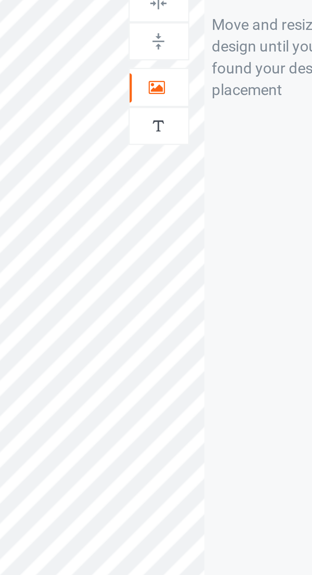
click at [204, 68] on div at bounding box center [200, 67] width 17 height 6
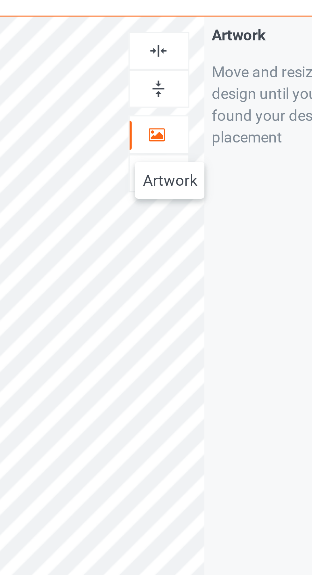
click at [204, 42] on img at bounding box center [201, 42] width 6 height 6
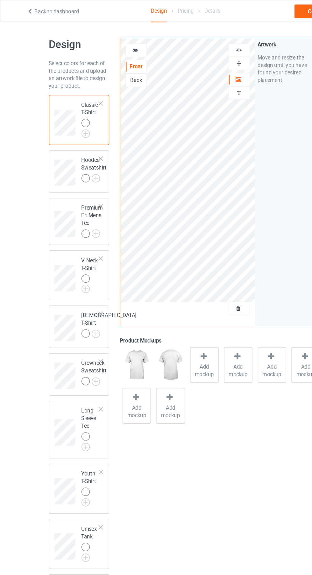
click at [115, 65] on div "Back" at bounding box center [114, 67] width 17 height 6
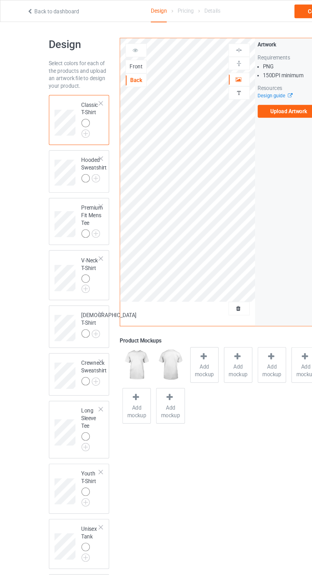
click at [182, 302] on div "Add mockup" at bounding box center [172, 307] width 24 height 30
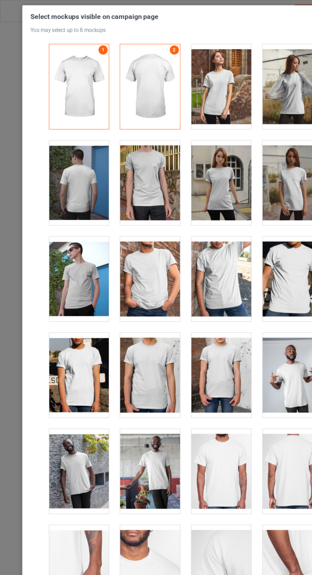
click at [128, 75] on div at bounding box center [126, 72] width 50 height 71
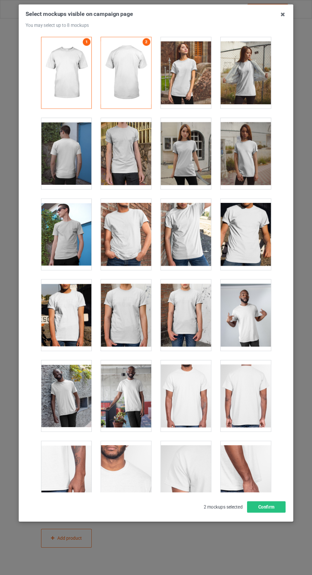
click at [283, 15] on icon at bounding box center [283, 14] width 10 height 10
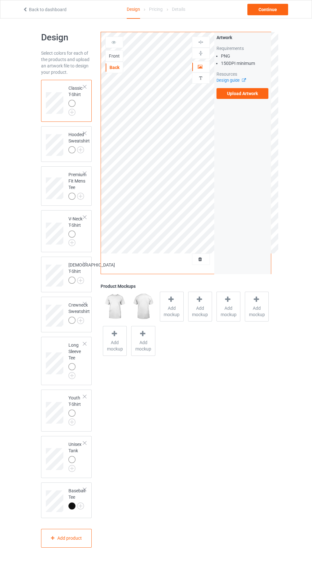
click at [249, 94] on label "Upload Artwork" at bounding box center [242, 93] width 52 height 11
click at [0, 0] on input "Upload Artwork" at bounding box center [0, 0] width 0 height 0
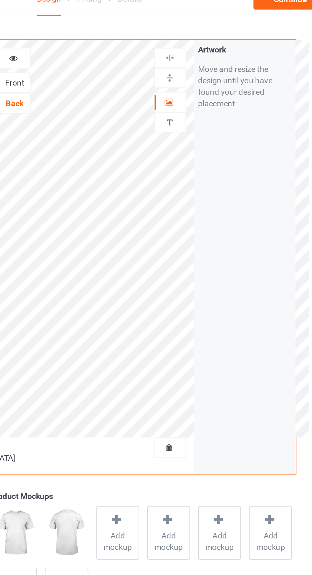
click at [207, 65] on div at bounding box center [200, 67] width 17 height 6
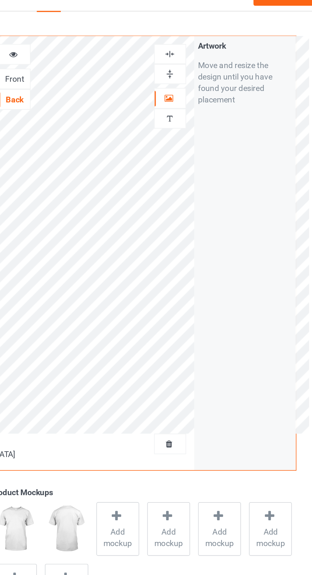
click at [207, 37] on div at bounding box center [201, 42] width 18 height 11
click at [201, 45] on img at bounding box center [201, 42] width 6 height 6
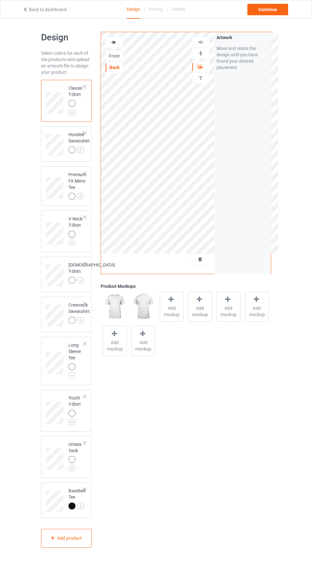
scroll to position [0, 0]
click at [0, 0] on img at bounding box center [0, 0] width 0 height 0
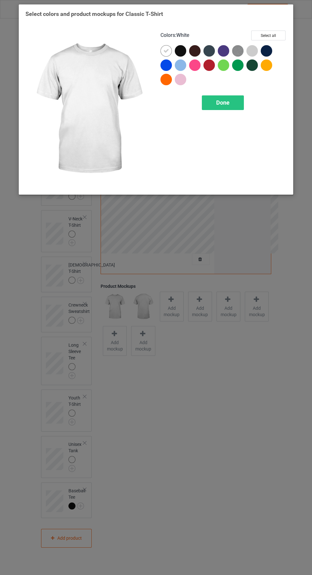
click at [229, 109] on div "Done" at bounding box center [223, 102] width 42 height 15
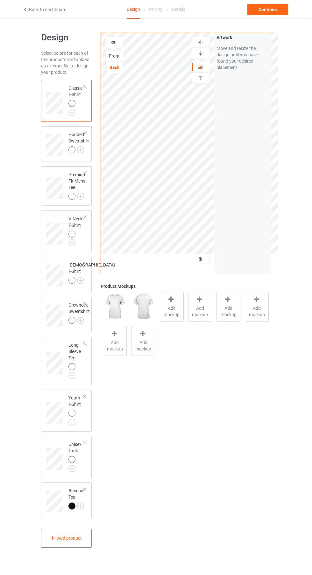
click at [0, 0] on img at bounding box center [0, 0] width 0 height 0
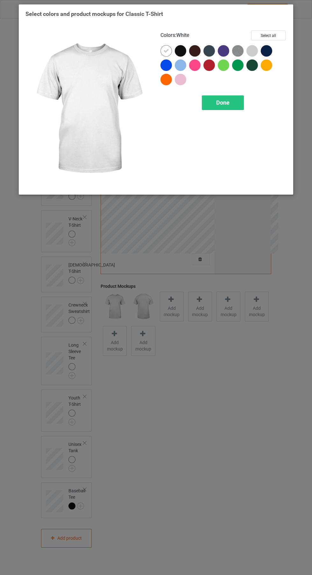
click at [276, 32] on button "Select all" at bounding box center [268, 36] width 34 height 10
click at [230, 105] on div "Done" at bounding box center [223, 102] width 42 height 15
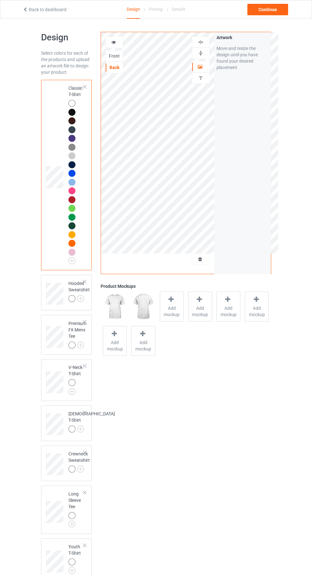
click at [0, 0] on img at bounding box center [0, 0] width 0 height 0
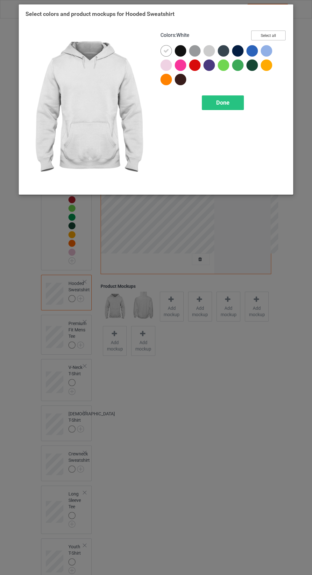
click at [282, 34] on button "Select all" at bounding box center [268, 36] width 34 height 10
click at [229, 107] on div "Done" at bounding box center [223, 102] width 42 height 15
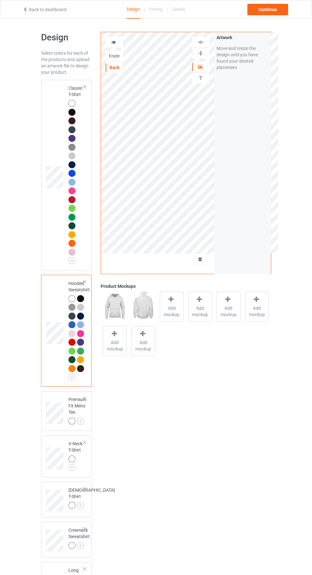
click at [0, 0] on img at bounding box center [0, 0] width 0 height 0
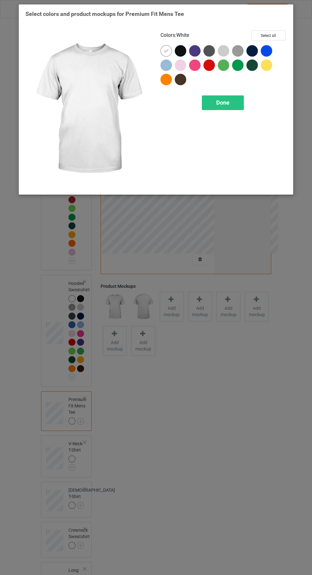
click at [283, 32] on button "Select all" at bounding box center [268, 36] width 34 height 10
click at [227, 107] on div "Done" at bounding box center [223, 102] width 42 height 15
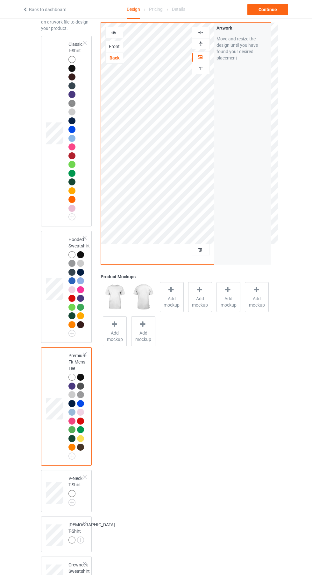
scroll to position [39, 0]
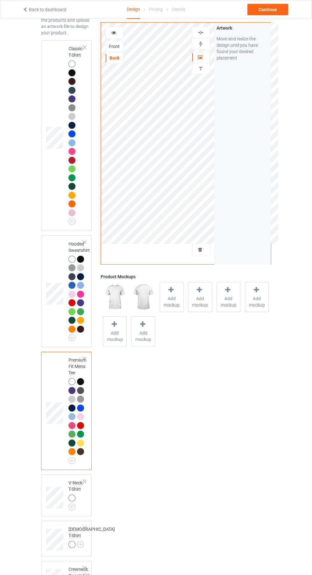
click at [0, 0] on img at bounding box center [0, 0] width 0 height 0
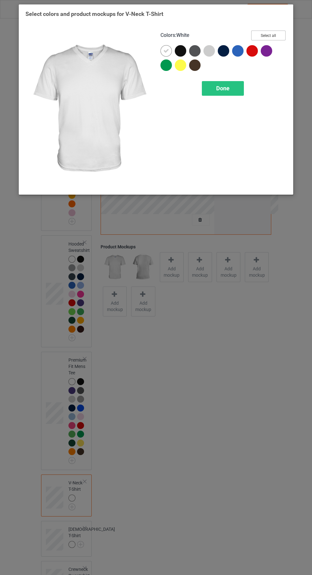
click at [275, 34] on button "Select all" at bounding box center [268, 36] width 34 height 10
click at [231, 88] on div "Done" at bounding box center [223, 88] width 42 height 15
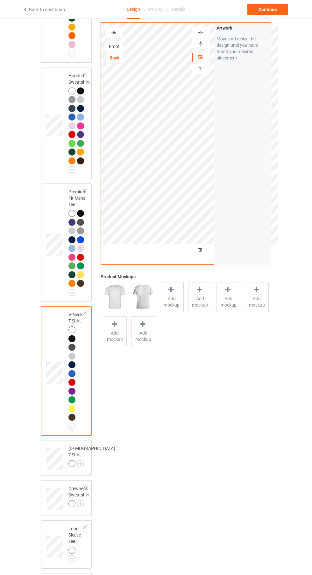
scroll to position [213, 0]
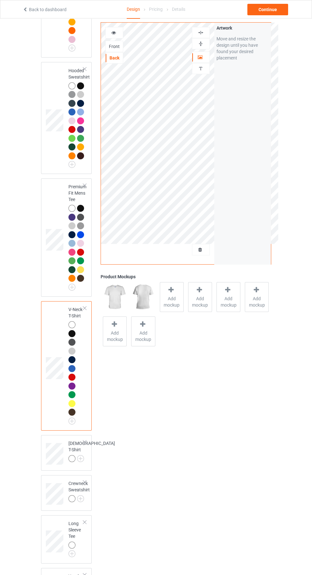
click at [0, 0] on img at bounding box center [0, 0] width 0 height 0
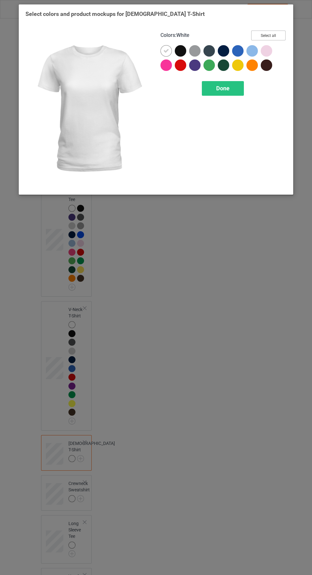
click at [270, 40] on button "Select all" at bounding box center [268, 36] width 34 height 10
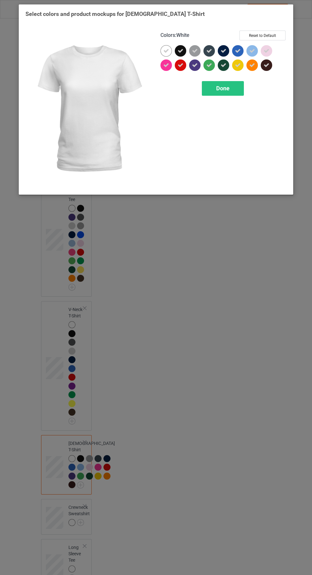
click at [223, 89] on span "Done" at bounding box center [222, 88] width 13 height 7
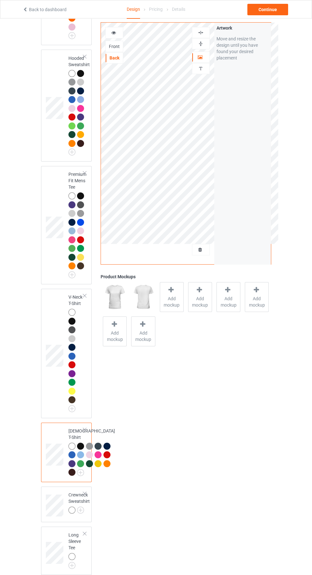
scroll to position [398, 0]
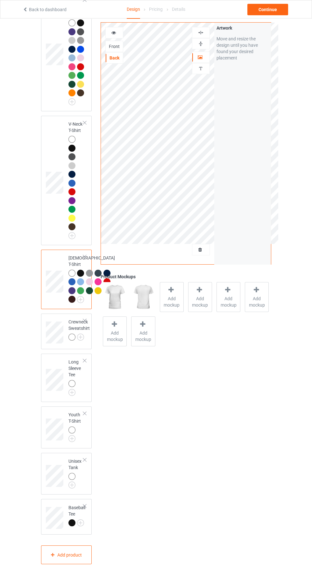
click at [0, 0] on img at bounding box center [0, 0] width 0 height 0
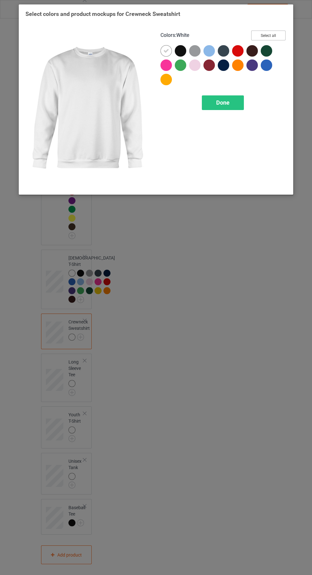
click at [278, 34] on button "Select all" at bounding box center [268, 36] width 34 height 10
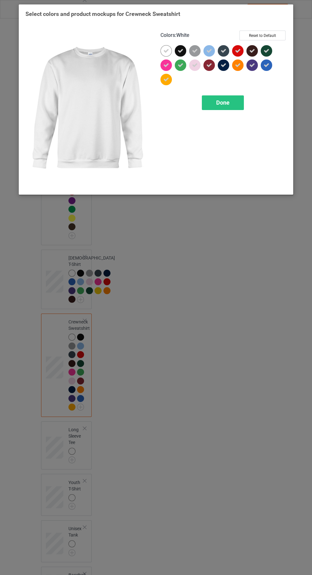
click at [238, 108] on div "Done" at bounding box center [223, 102] width 42 height 15
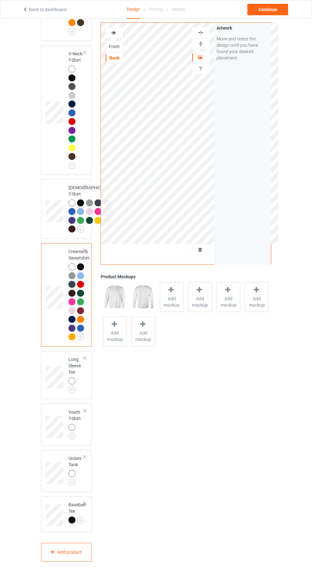
scroll to position [532, 0]
click at [0, 0] on img at bounding box center [0, 0] width 0 height 0
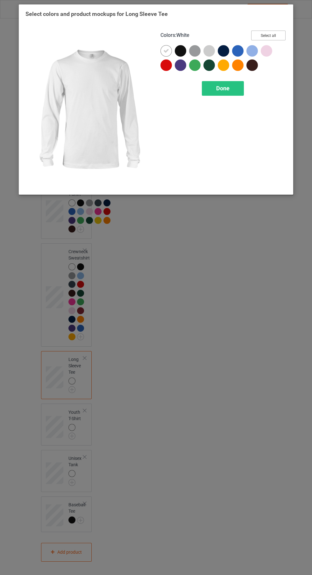
click at [282, 35] on button "Select all" at bounding box center [268, 36] width 34 height 10
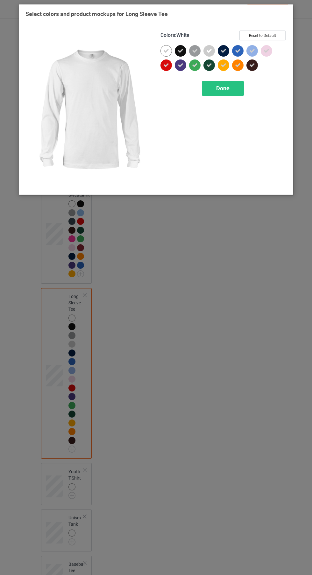
click at [223, 92] on div "Done" at bounding box center [223, 88] width 42 height 15
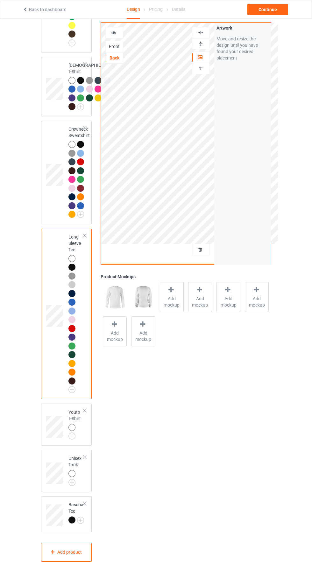
scroll to position [658, 0]
click at [0, 0] on img at bounding box center [0, 0] width 0 height 0
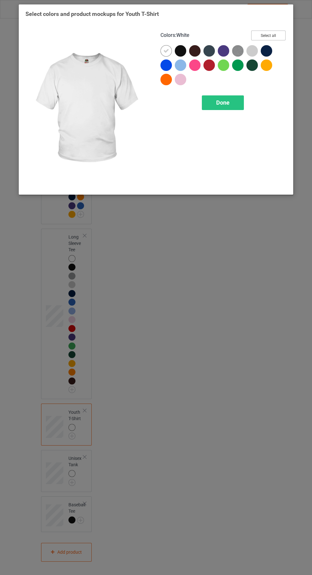
click at [279, 39] on button "Select all" at bounding box center [268, 36] width 34 height 10
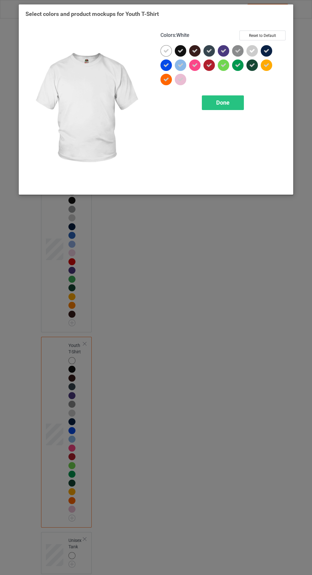
click at [223, 103] on span "Done" at bounding box center [222, 102] width 13 height 7
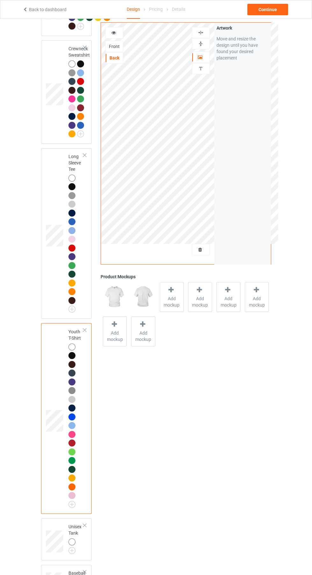
scroll to position [807, 0]
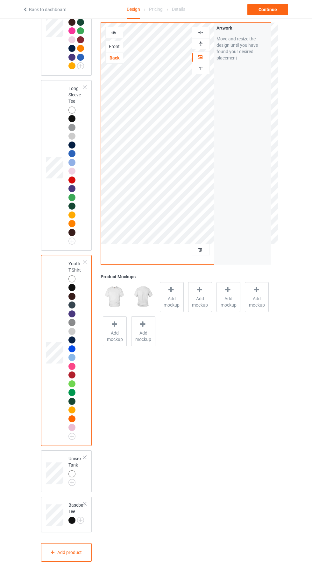
click at [0, 0] on img at bounding box center [0, 0] width 0 height 0
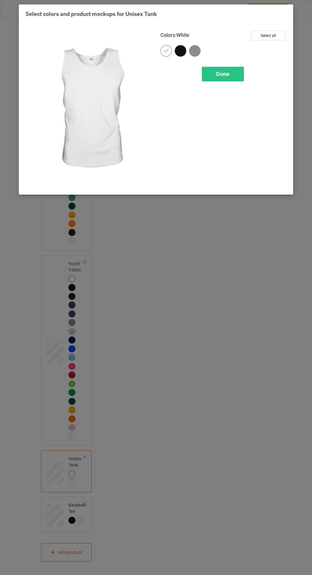
click at [279, 40] on button "Select all" at bounding box center [268, 36] width 34 height 10
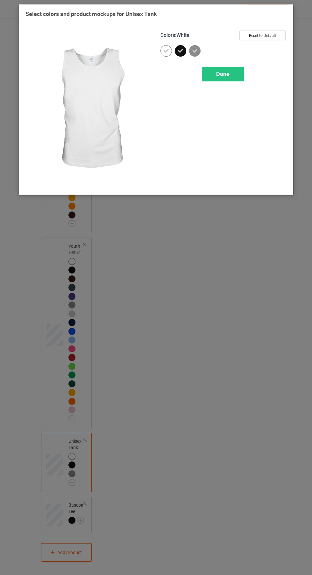
click at [229, 77] on span "Done" at bounding box center [222, 74] width 13 height 7
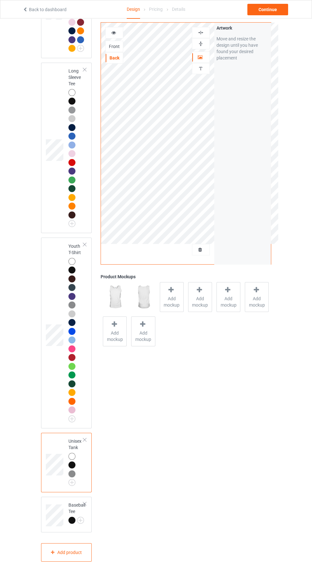
scroll to position [825, 0]
click at [0, 0] on img at bounding box center [0, 0] width 0 height 0
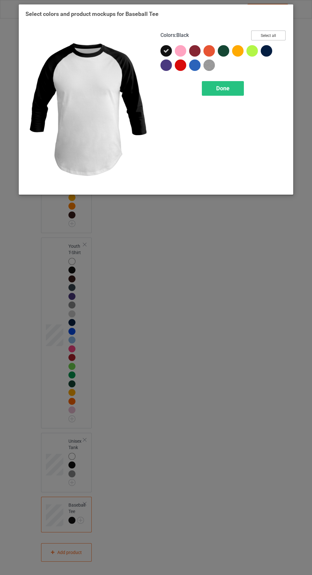
click at [278, 34] on button "Select all" at bounding box center [268, 36] width 34 height 10
click at [229, 93] on div "Done" at bounding box center [223, 88] width 42 height 15
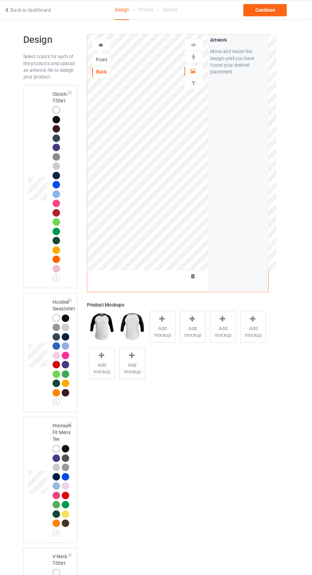
click at [72, 103] on div at bounding box center [71, 103] width 7 height 7
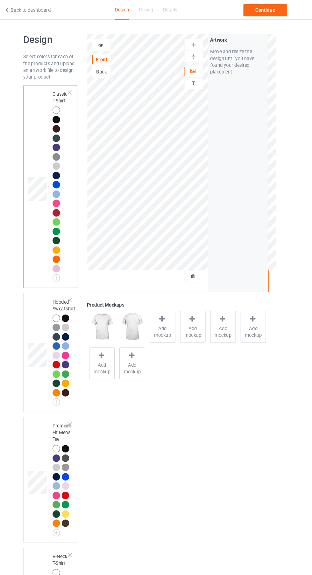
click at [173, 303] on div at bounding box center [171, 300] width 9 height 9
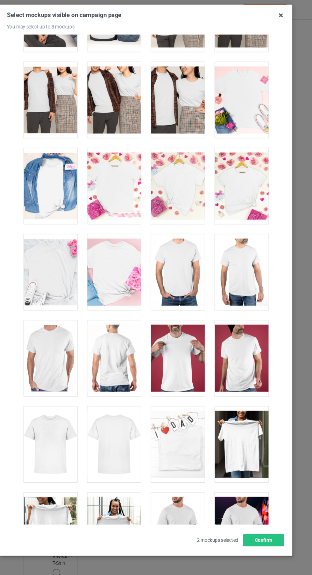
scroll to position [2485, 0]
click at [247, 181] on div at bounding box center [246, 174] width 50 height 71
click at [187, 176] on div at bounding box center [186, 174] width 50 height 71
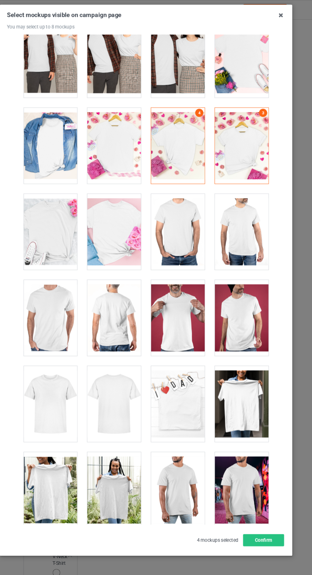
scroll to position [2526, 0]
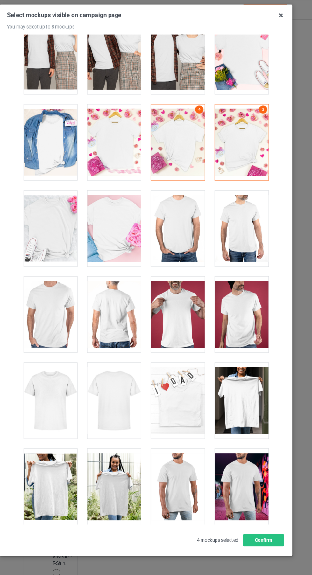
click at [193, 217] on div at bounding box center [186, 214] width 50 height 71
click at [194, 309] on div at bounding box center [186, 295] width 50 height 71
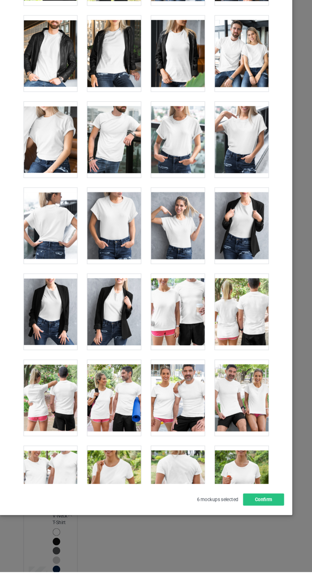
scroll to position [8797, 0]
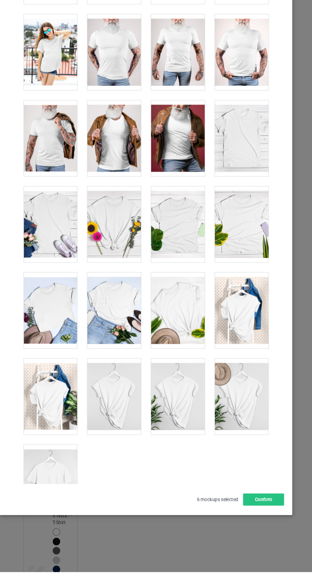
click at [77, 482] on div at bounding box center [66, 491] width 50 height 71
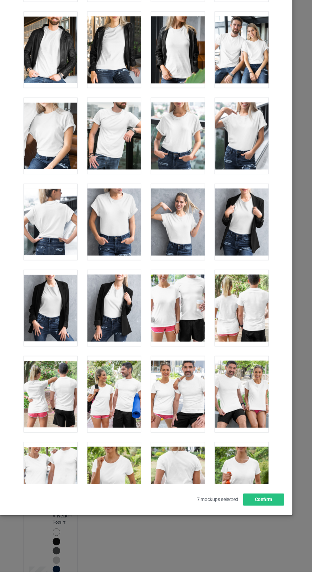
scroll to position [7757, 0]
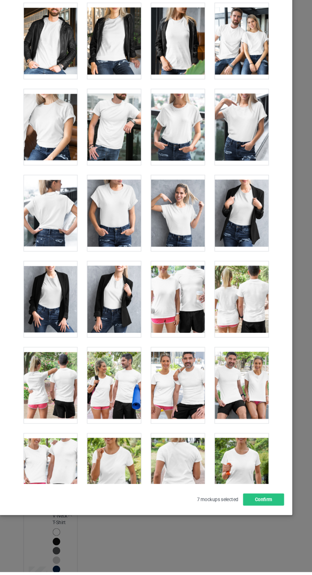
click at [194, 467] on div at bounding box center [186, 480] width 50 height 71
click at [273, 513] on button "Confirm" at bounding box center [266, 507] width 39 height 11
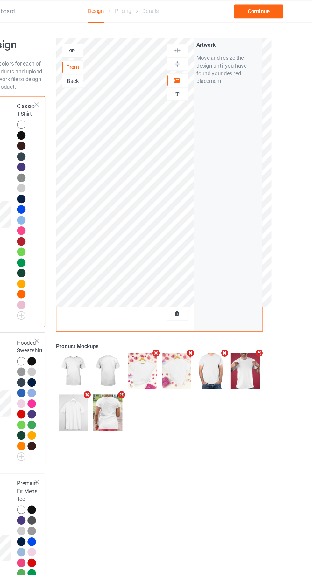
scroll to position [1, 0]
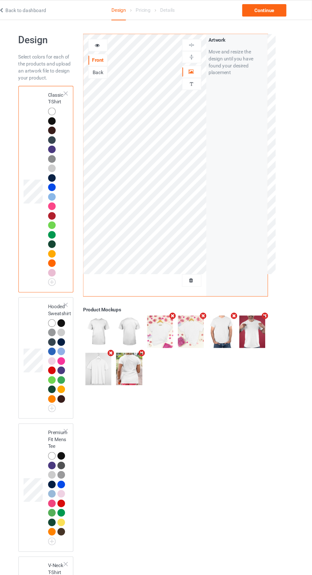
click at [114, 65] on div "Back" at bounding box center [114, 67] width 17 height 6
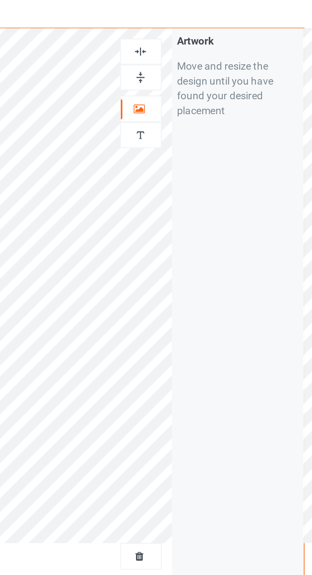
click at [203, 42] on img at bounding box center [201, 42] width 6 height 6
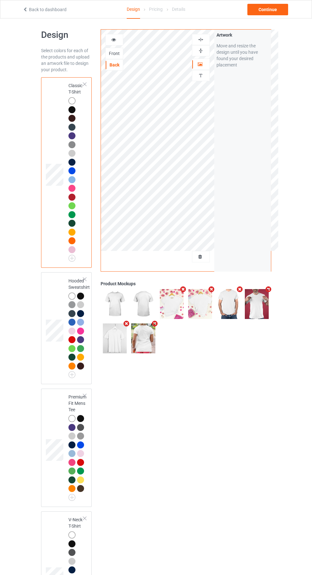
scroll to position [4, 0]
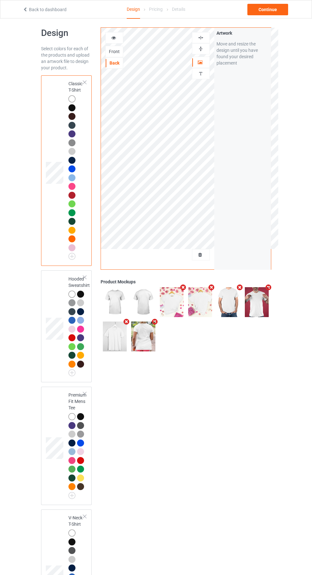
click at [114, 37] on icon at bounding box center [113, 37] width 5 height 4
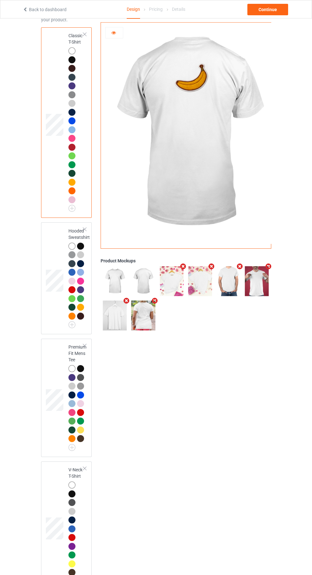
scroll to position [53, 0]
click at [115, 31] on icon at bounding box center [113, 32] width 5 height 4
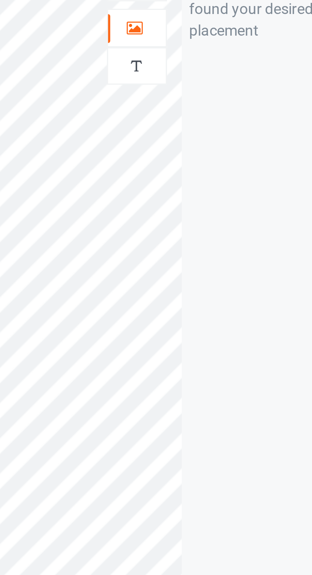
scroll to position [52, 0]
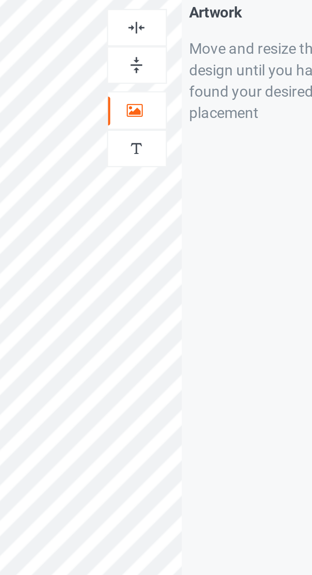
click at [201, 31] on img at bounding box center [201, 33] width 6 height 6
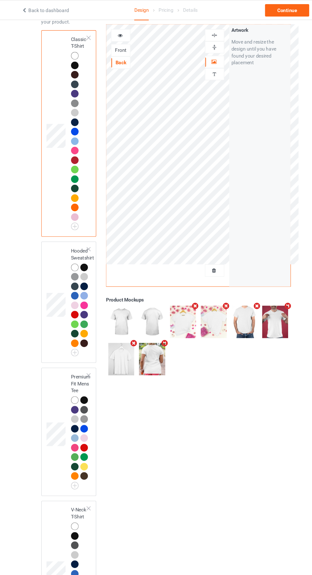
scroll to position [51, 0]
click at [275, 7] on div "Continue" at bounding box center [267, 9] width 41 height 11
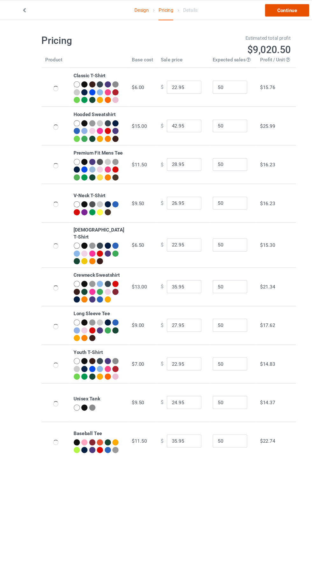
click at [272, 13] on link "Continue" at bounding box center [267, 9] width 41 height 11
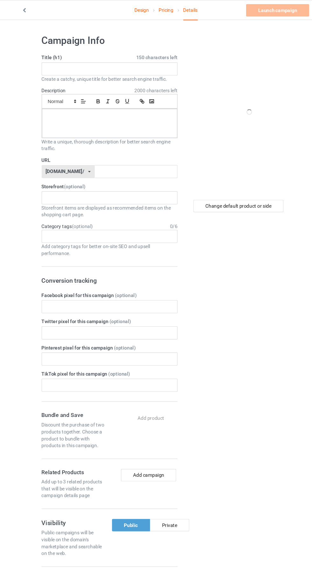
click at [119, 55] on label "Title (h1) 150 characters left" at bounding box center [103, 53] width 125 height 6
click at [111, 64] on input "text" at bounding box center [103, 64] width 125 height 12
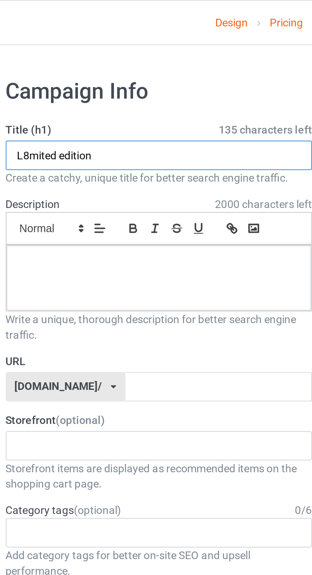
click at [52, 65] on input "L8mited edition" at bounding box center [103, 64] width 125 height 12
type input "Limited edition"
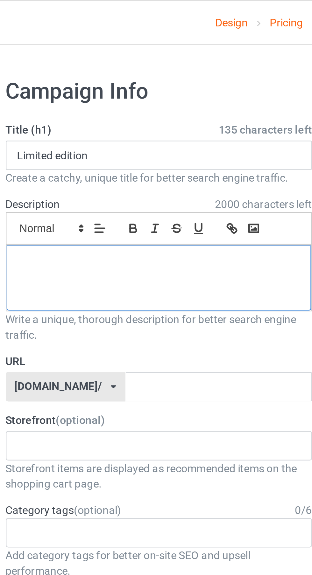
click at [119, 104] on div at bounding box center [103, 114] width 125 height 27
click at [52, 108] on p "L8mited edition" at bounding box center [103, 108] width 115 height 6
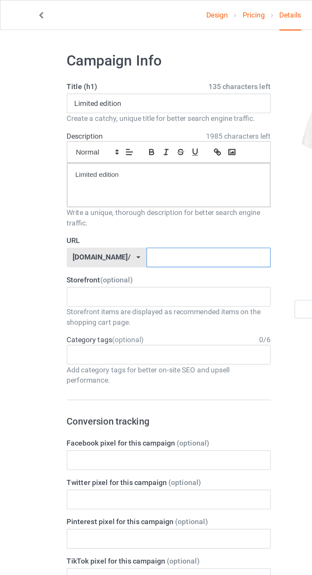
click at [118, 156] on input "text" at bounding box center [128, 158] width 76 height 12
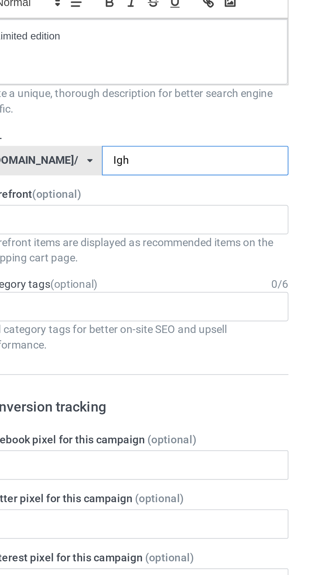
type input "Igho"
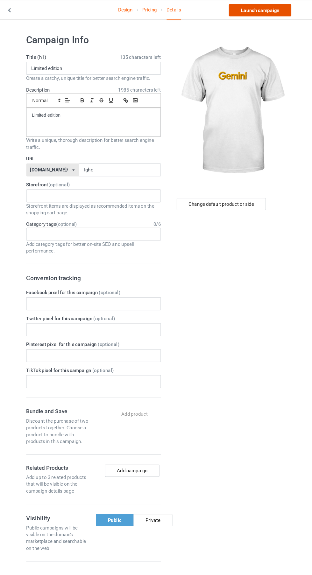
click at [281, 9] on link "Launch campaign" at bounding box center [259, 9] width 58 height 11
